Goal: Check status: Check status

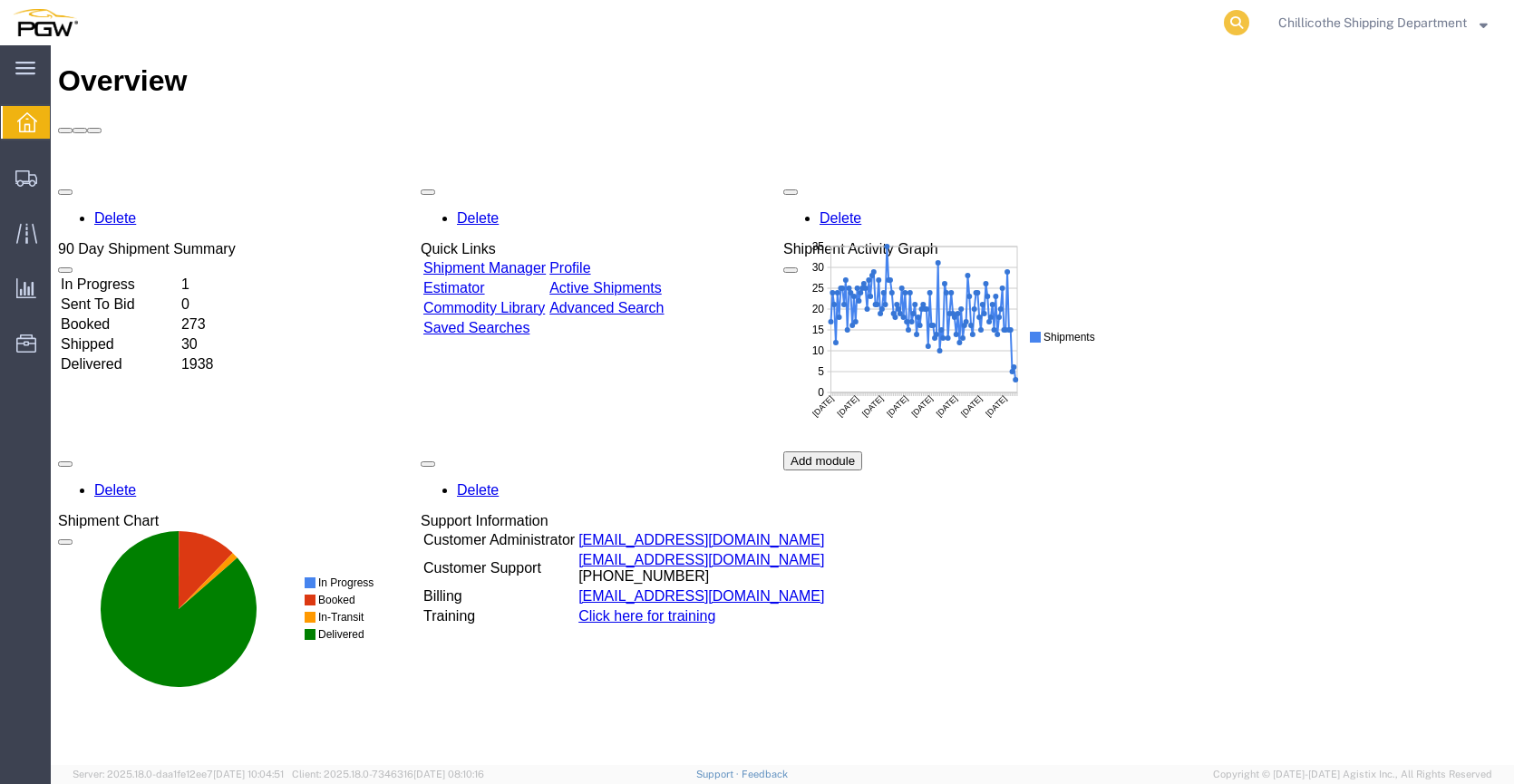
click at [1226, 23] on icon at bounding box center [1236, 22] width 25 height 25
click at [1192, 26] on input "search" at bounding box center [949, 22] width 551 height 44
click at [1155, 20] on input "search" at bounding box center [949, 22] width 551 height 44
type input "667259"
click at [1230, 26] on icon at bounding box center [1236, 22] width 25 height 25
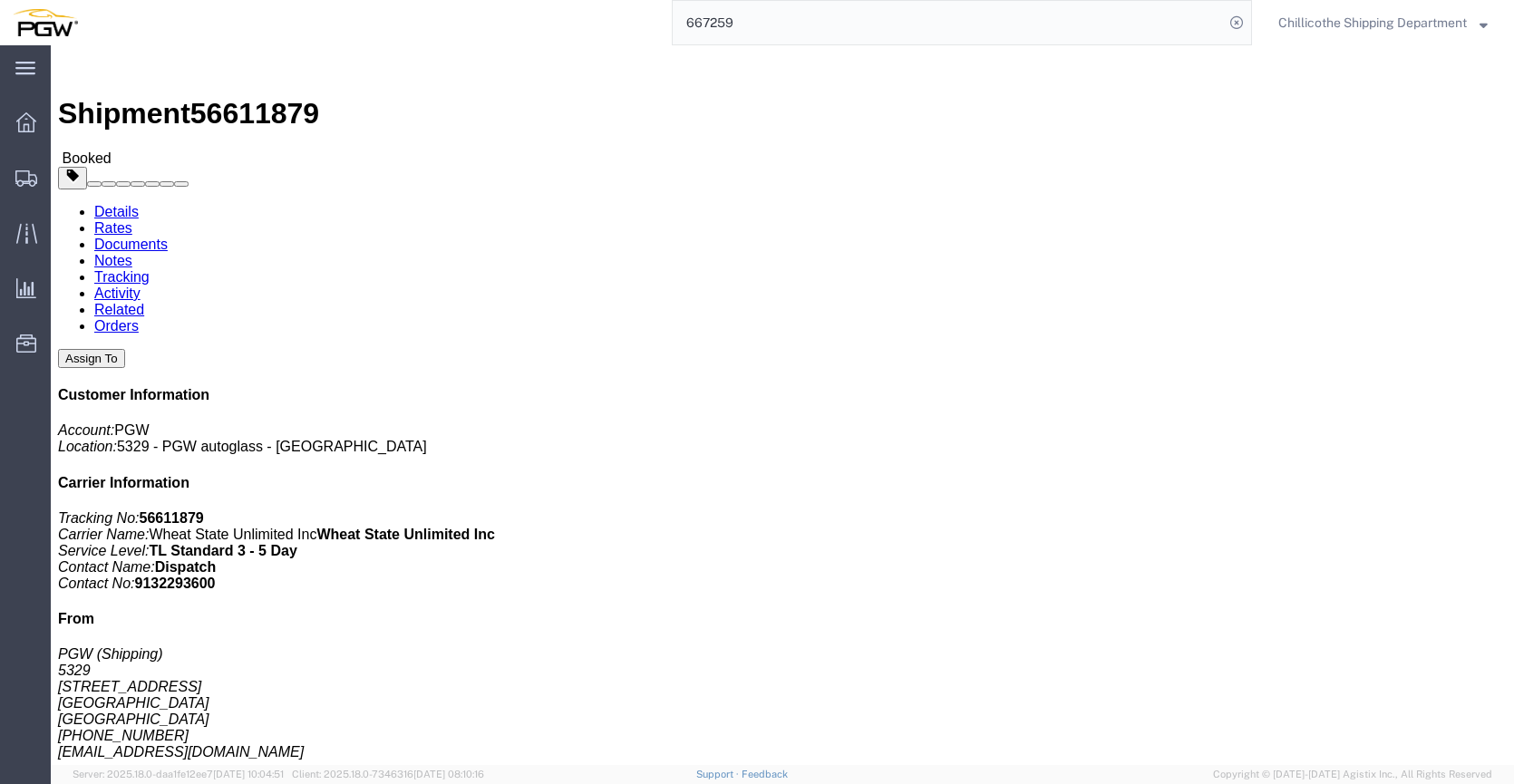
click link "Documents"
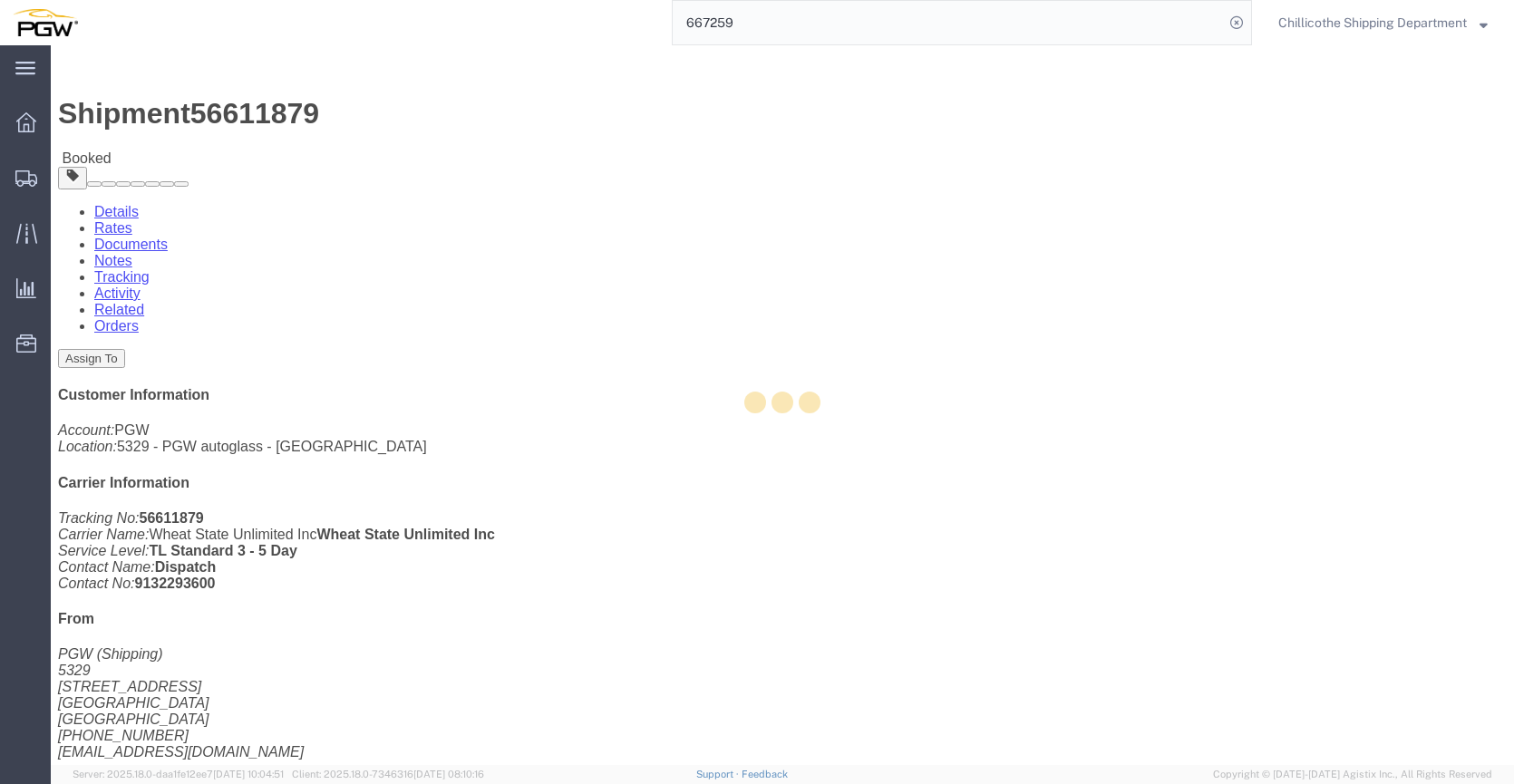
click div
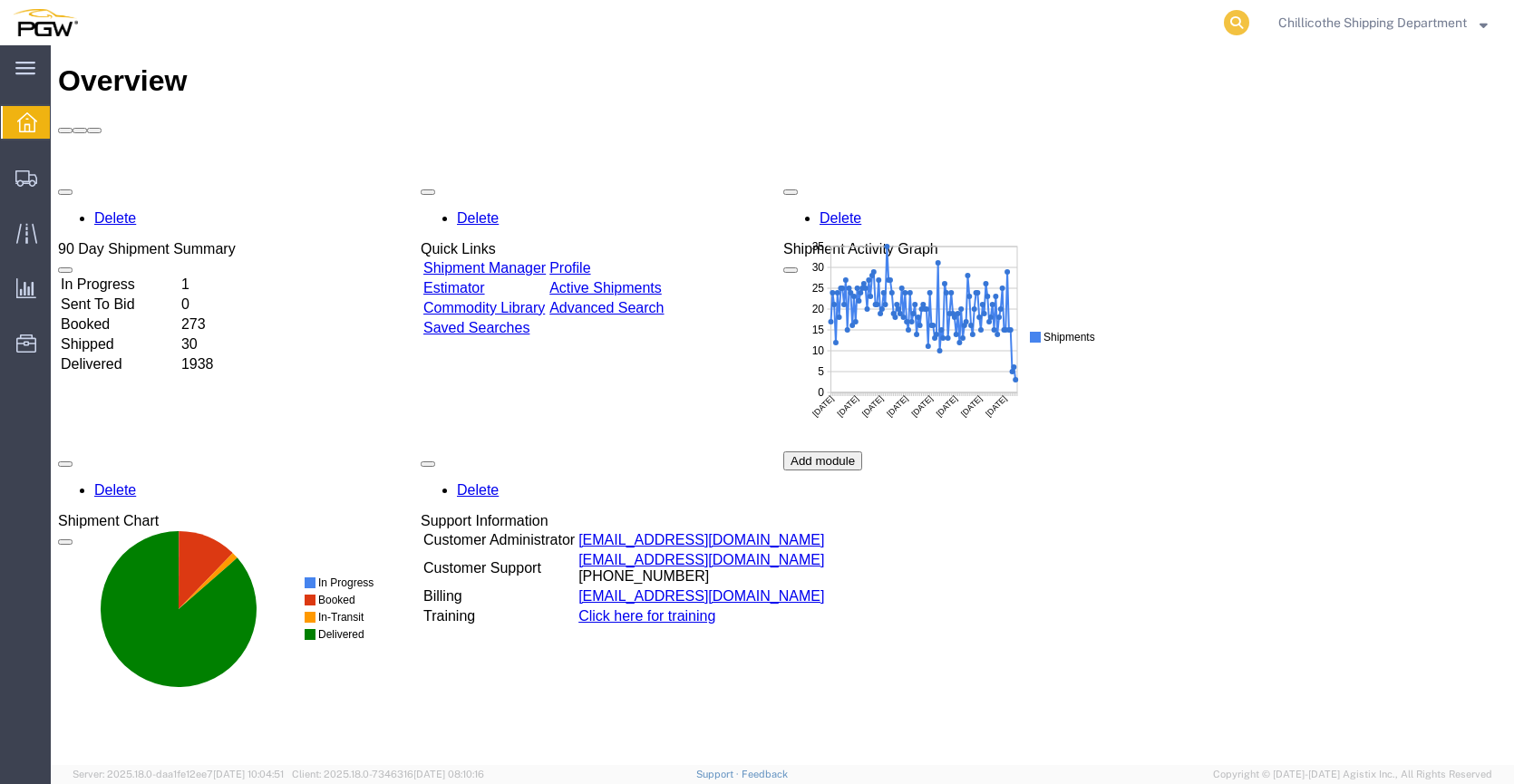
click at [1233, 25] on icon at bounding box center [1236, 22] width 25 height 25
click at [1029, 32] on input "search" at bounding box center [949, 22] width 551 height 44
click at [1170, 27] on input "search" at bounding box center [949, 22] width 551 height 44
type input "667697"
click at [1232, 19] on icon at bounding box center [1236, 22] width 25 height 25
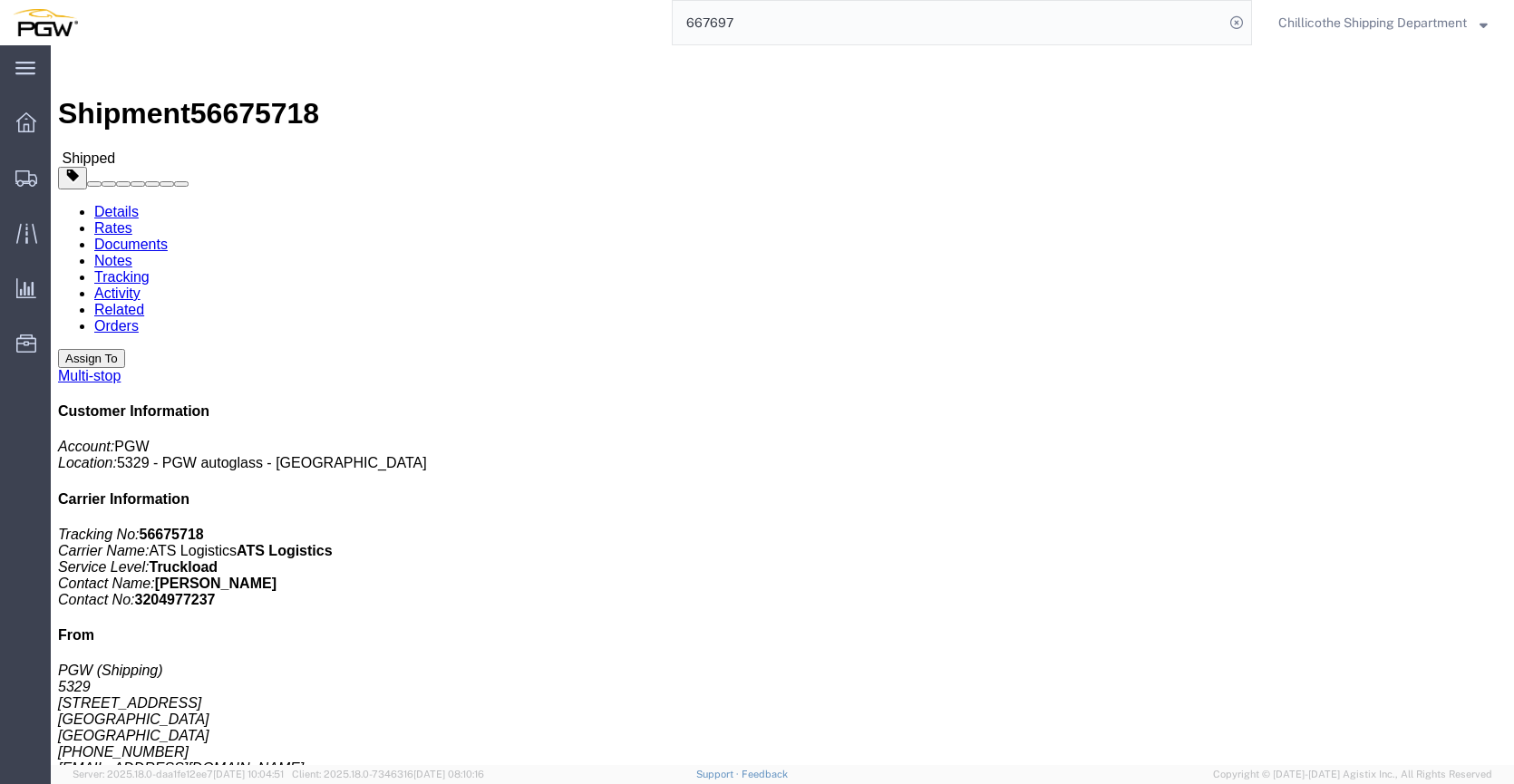
click link "Documents"
